Goal: Task Accomplishment & Management: Manage account settings

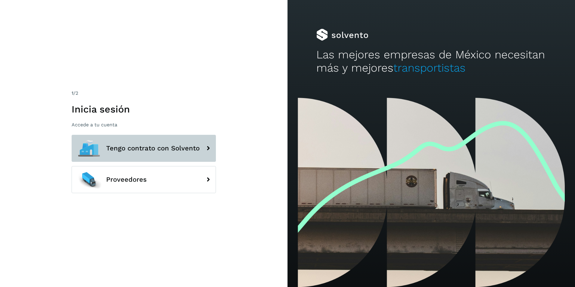
click at [143, 154] on button "Tengo contrato con Solvento" at bounding box center [144, 148] width 144 height 27
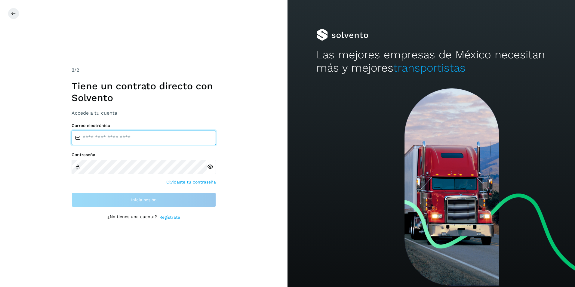
type input "**********"
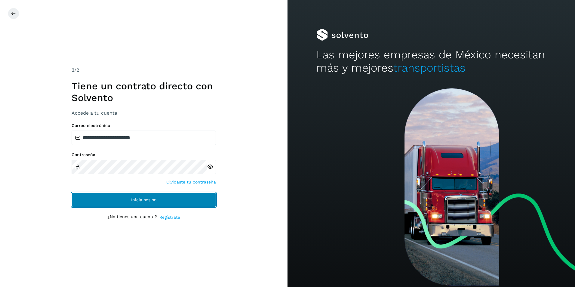
click at [150, 196] on button "Inicia sesión" at bounding box center [144, 199] width 144 height 14
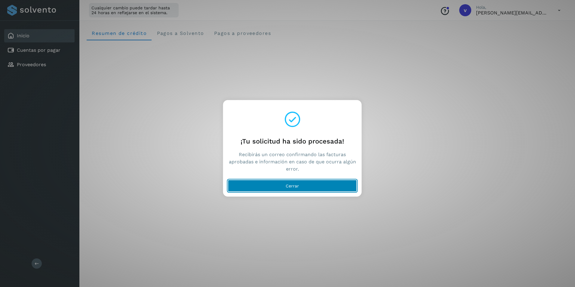
click at [309, 189] on button "Cerrar" at bounding box center [292, 186] width 129 height 12
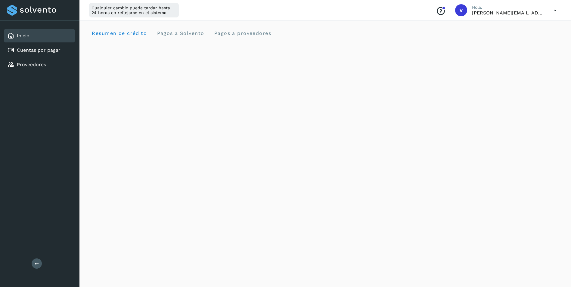
click at [555, 11] on icon at bounding box center [555, 10] width 12 height 12
click at [533, 37] on div "Cerrar sesión" at bounding box center [525, 38] width 72 height 11
